Goal: Task Accomplishment & Management: Use online tool/utility

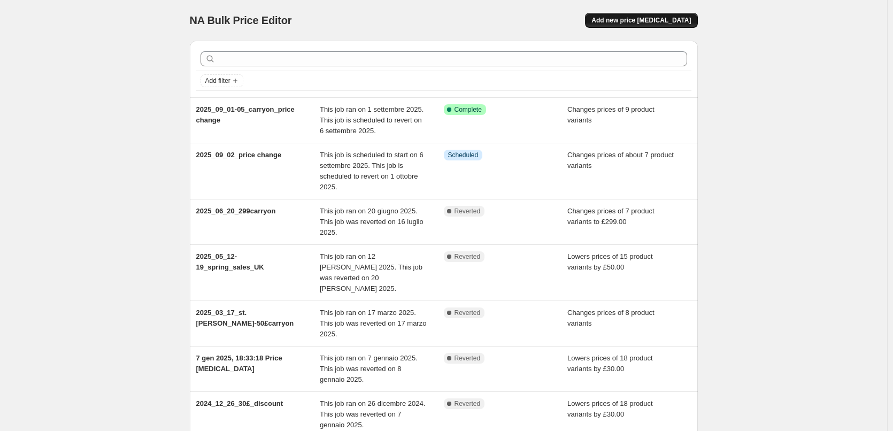
click at [648, 23] on span "Add new price [MEDICAL_DATA]" at bounding box center [640, 20] width 99 height 9
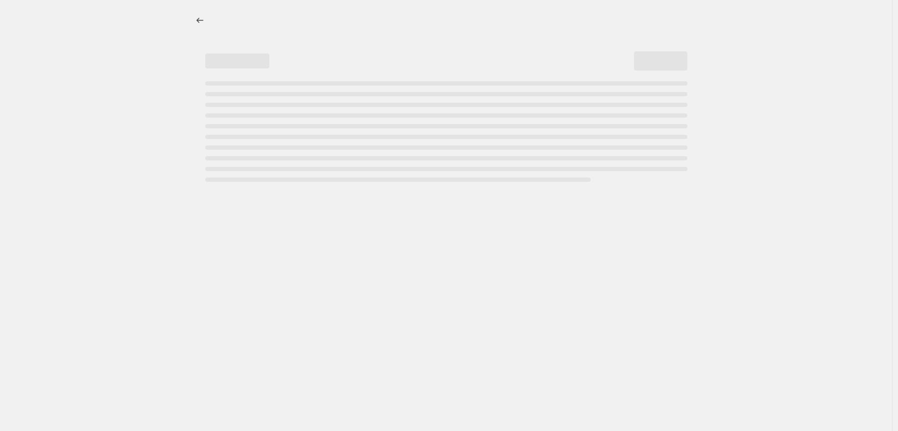
select select "percentage"
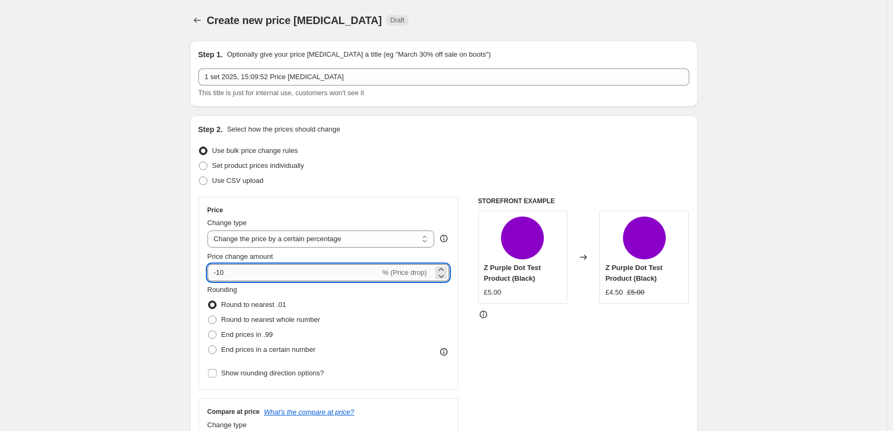
click at [237, 272] on input "-10" at bounding box center [293, 272] width 173 height 17
type input "-1"
type input "-40"
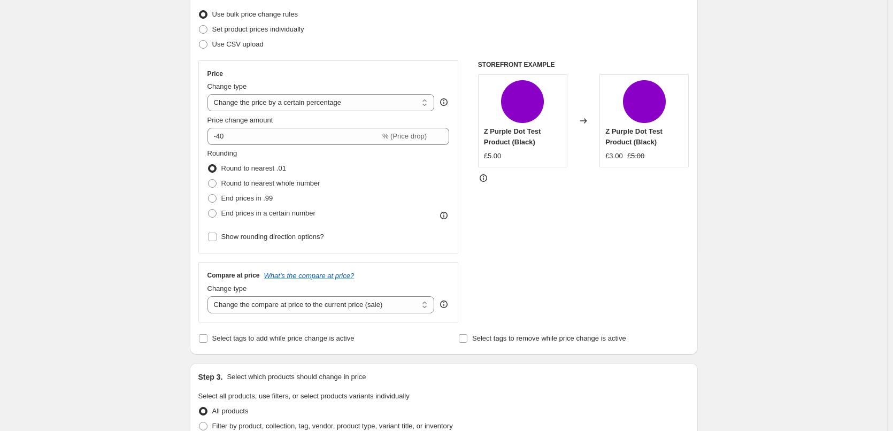
scroll to position [160, 0]
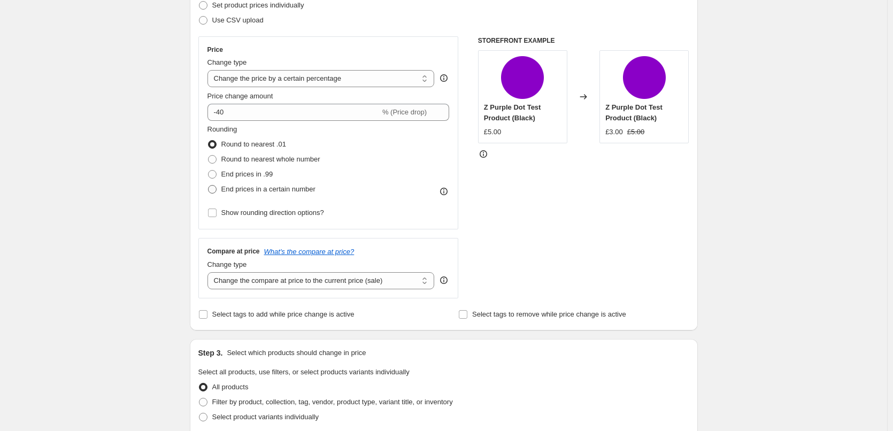
click at [229, 190] on span "End prices in a certain number" at bounding box center [268, 189] width 94 height 8
click at [209, 186] on input "End prices in a certain number" at bounding box center [208, 185] width 1 height 1
radio input "true"
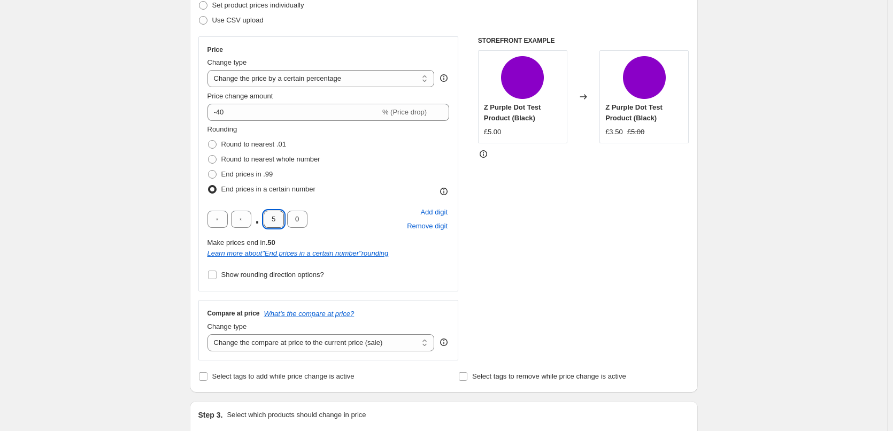
click at [276, 219] on input "5" at bounding box center [274, 219] width 20 height 17
type input "0"
click at [745, 220] on div "Create new price change job. This page is ready Create new price change job Dra…" at bounding box center [443, 435] width 887 height 1191
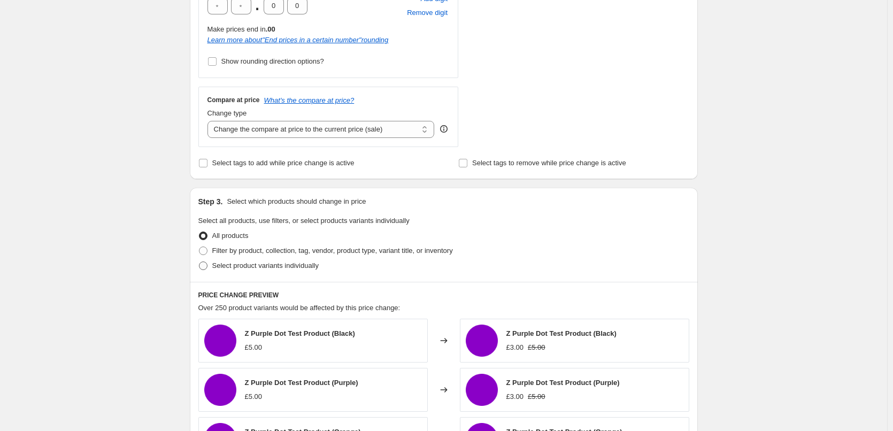
scroll to position [374, 0]
click at [224, 264] on span "Select product variants individually" at bounding box center [265, 265] width 106 height 8
click at [199, 261] on input "Select product variants individually" at bounding box center [199, 261] width 1 height 1
radio input "true"
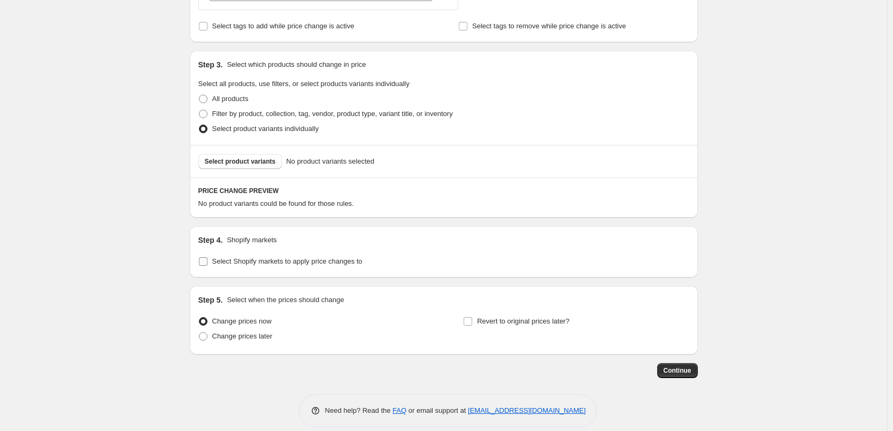
scroll to position [523, 0]
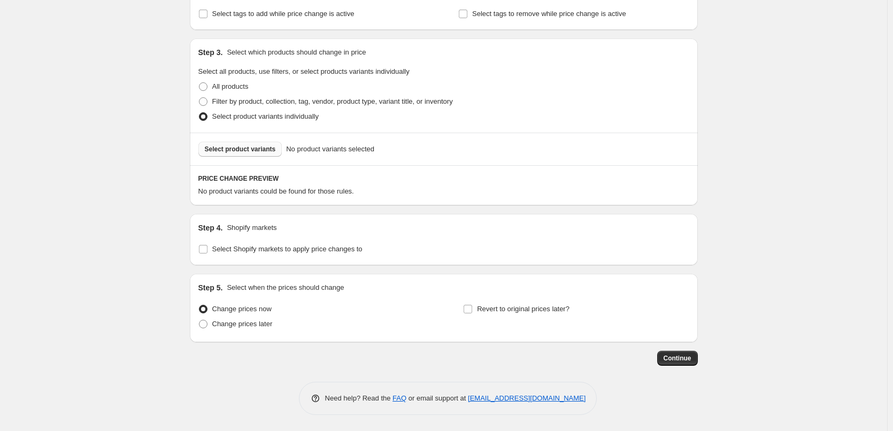
click at [253, 150] on span "Select product variants" at bounding box center [240, 149] width 71 height 9
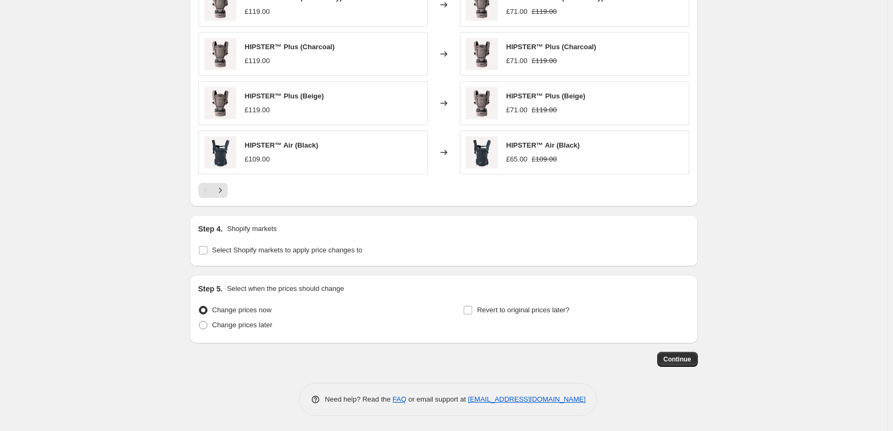
scroll to position [793, 0]
click at [471, 306] on input "Revert to original prices later?" at bounding box center [468, 309] width 9 height 9
checkbox input "true"
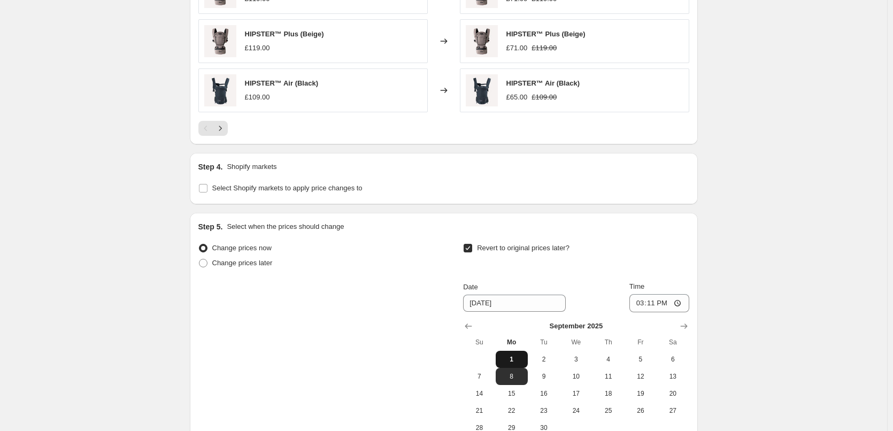
scroll to position [953, 0]
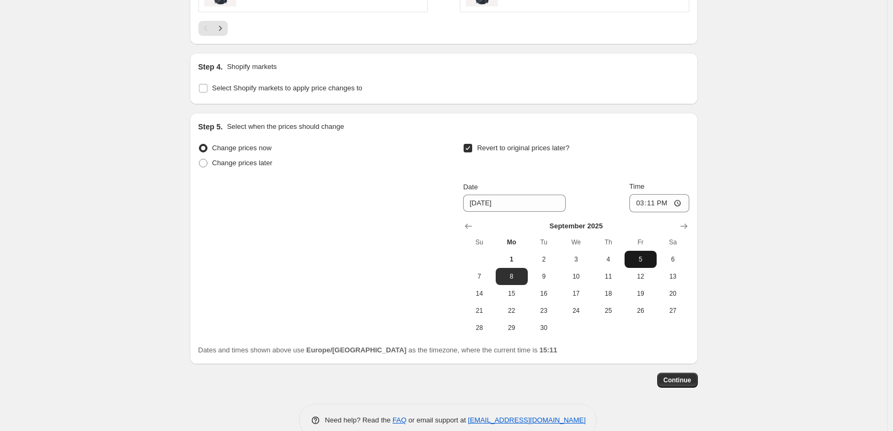
click at [642, 254] on button "5" at bounding box center [640, 259] width 32 height 17
click at [653, 202] on input "15:11" at bounding box center [659, 203] width 60 height 18
click at [671, 264] on span "6" at bounding box center [673, 259] width 24 height 9
type input "9/6/2025"
click at [658, 203] on input "15:11" at bounding box center [659, 203] width 60 height 18
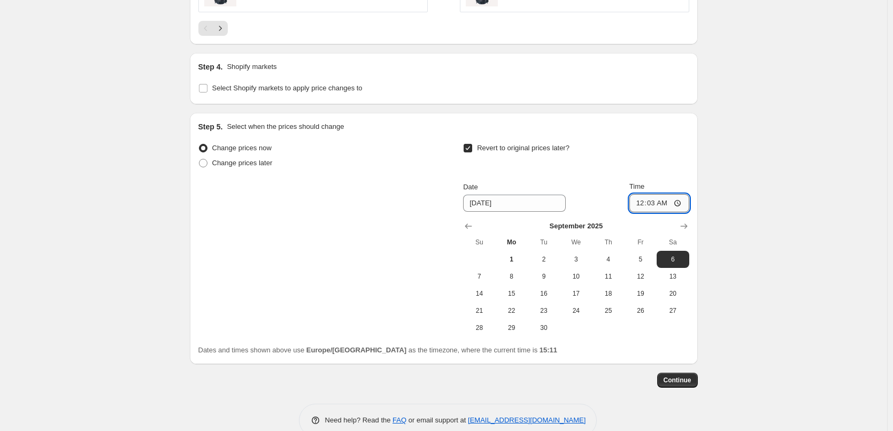
type input "00:30"
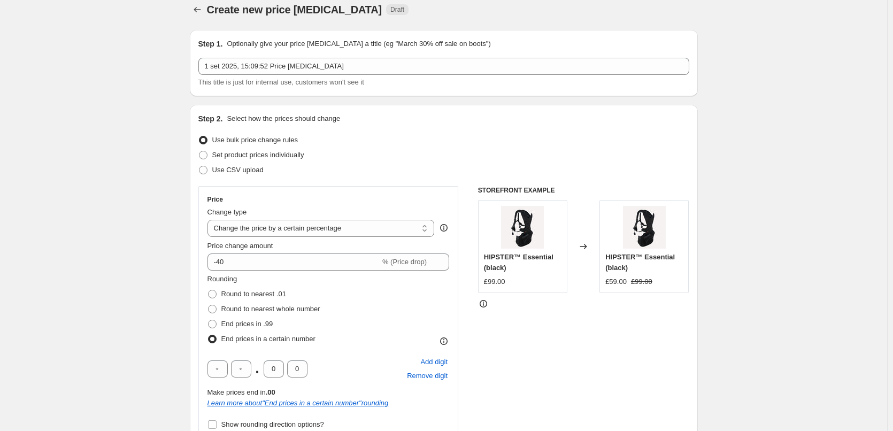
scroll to position [0, 0]
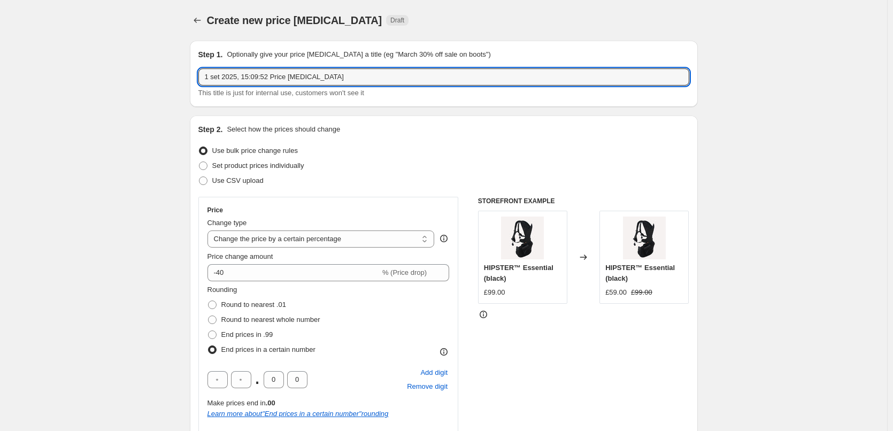
drag, startPoint x: 345, startPoint y: 81, endPoint x: 57, endPoint y: 63, distance: 289.3
click at [241, 77] on input "2025_09_02_price change" at bounding box center [443, 76] width 491 height 17
drag, startPoint x: 269, startPoint y: 81, endPoint x: 256, endPoint y: 81, distance: 12.8
click at [256, 81] on input "2025_09_02-05_price change" at bounding box center [443, 76] width 491 height 17
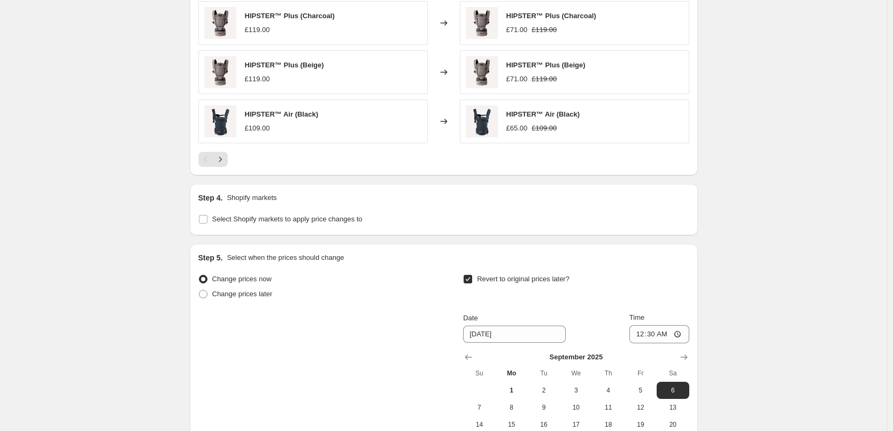
scroll to position [855, 0]
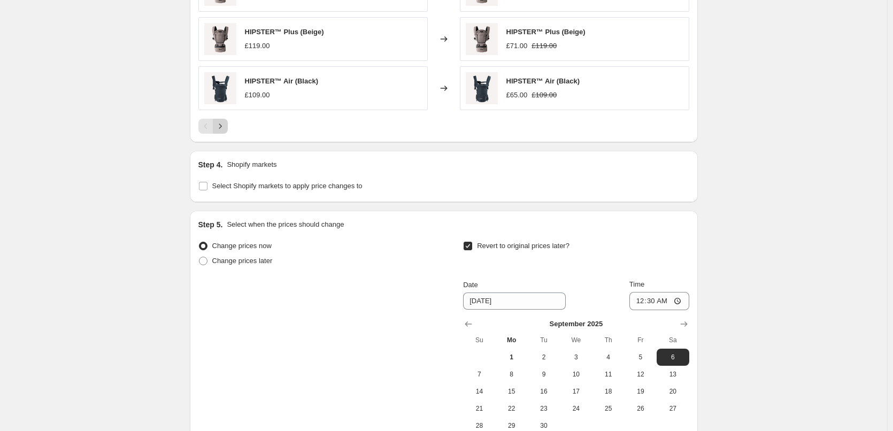
type input "2025_09_02-05_bag,back,carriers"
click at [226, 128] on icon "Next" at bounding box center [220, 126] width 11 height 11
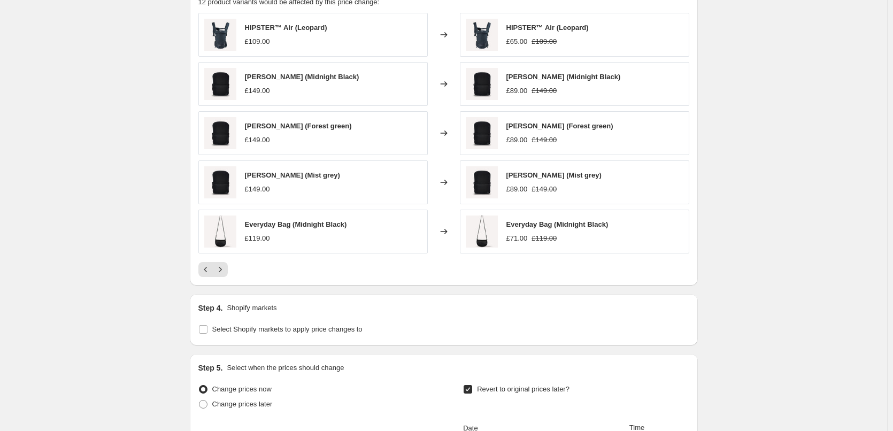
scroll to position [695, 0]
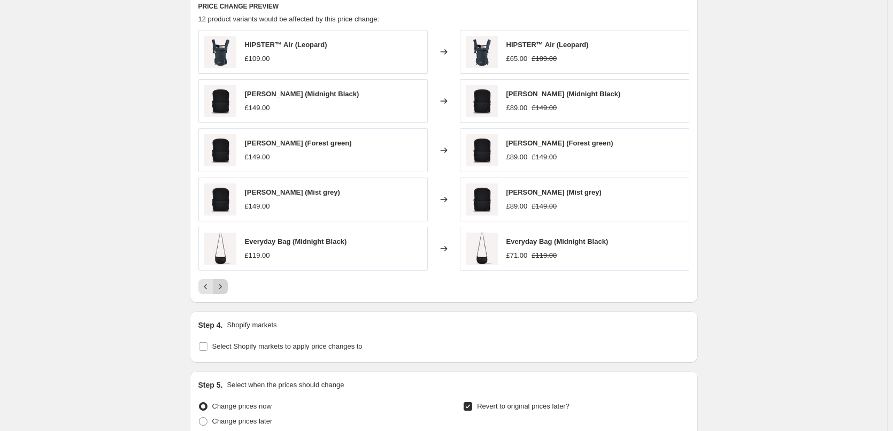
click at [221, 291] on icon "Next" at bounding box center [220, 286] width 11 height 11
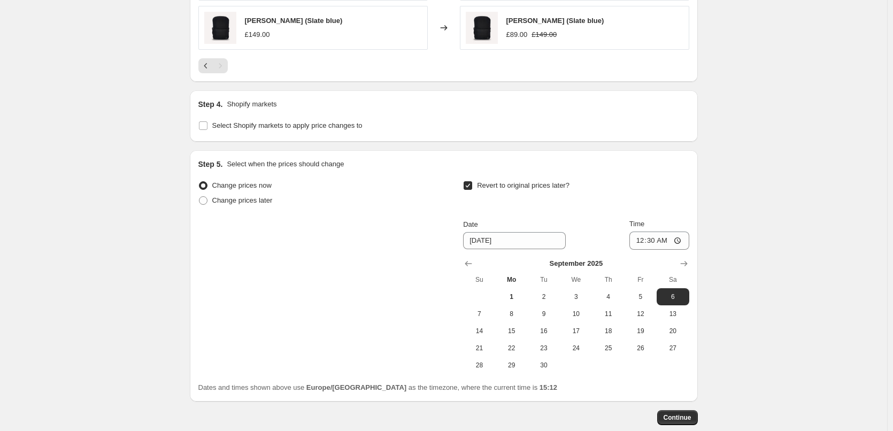
scroll to position [828, 0]
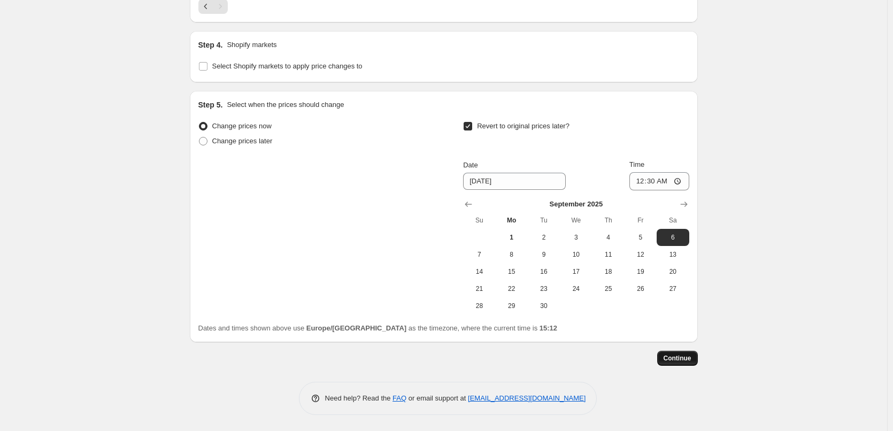
click at [682, 360] on span "Continue" at bounding box center [677, 358] width 28 height 9
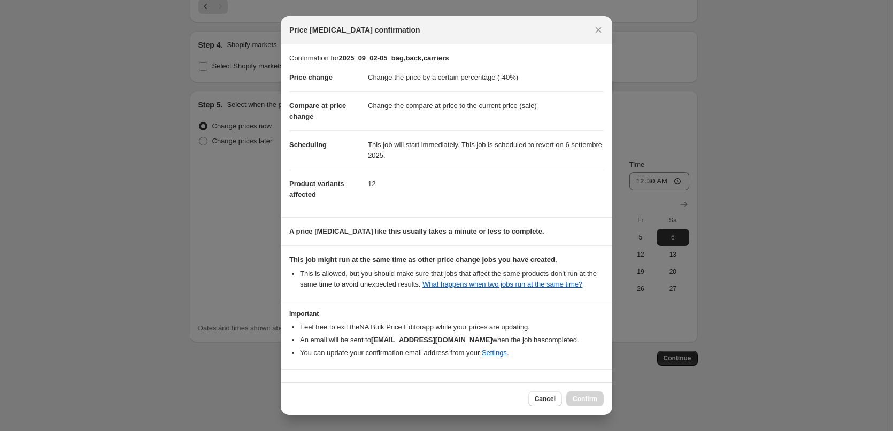
scroll to position [30, 0]
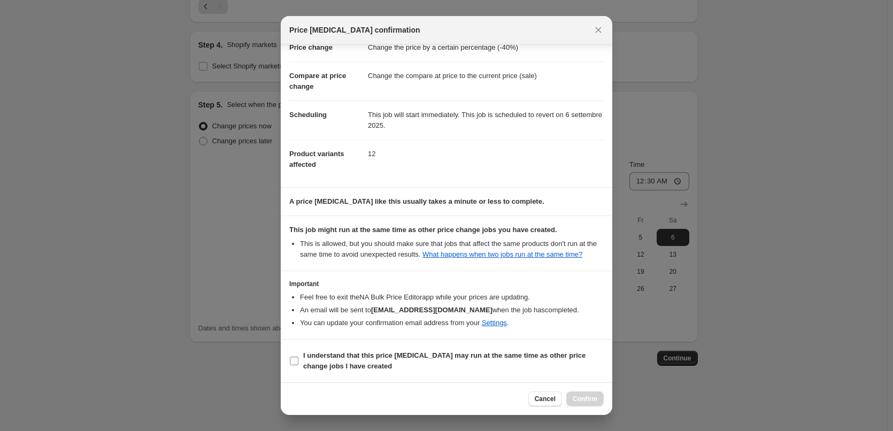
click at [294, 360] on input "I understand that this price change job may run at the same time as other price…" at bounding box center [294, 361] width 9 height 9
checkbox input "true"
click at [592, 398] on span "Confirm" at bounding box center [585, 399] width 25 height 9
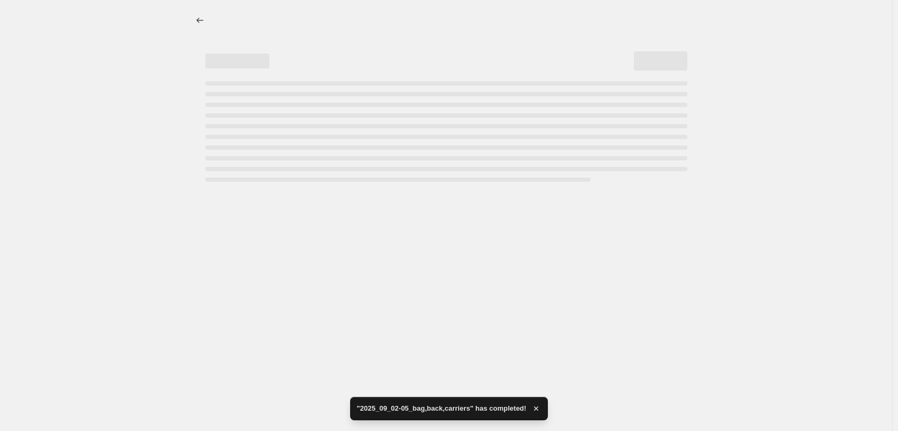
select select "percentage"
